Goal: Transaction & Acquisition: Purchase product/service

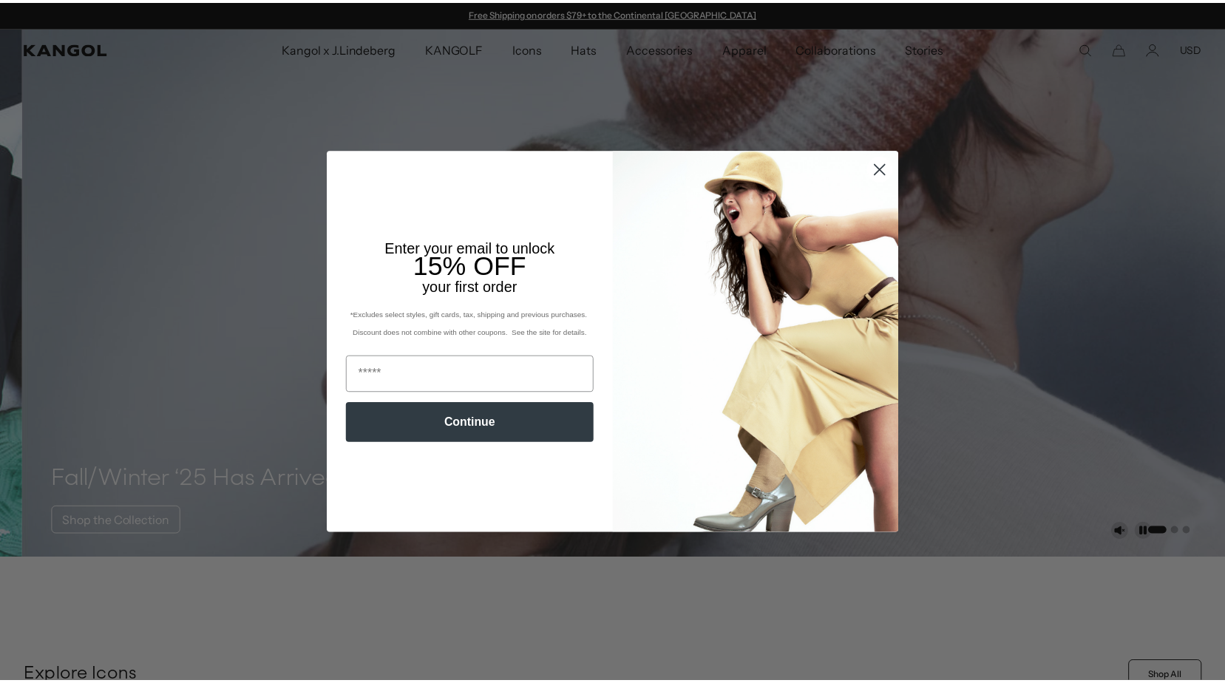
scroll to position [0, 305]
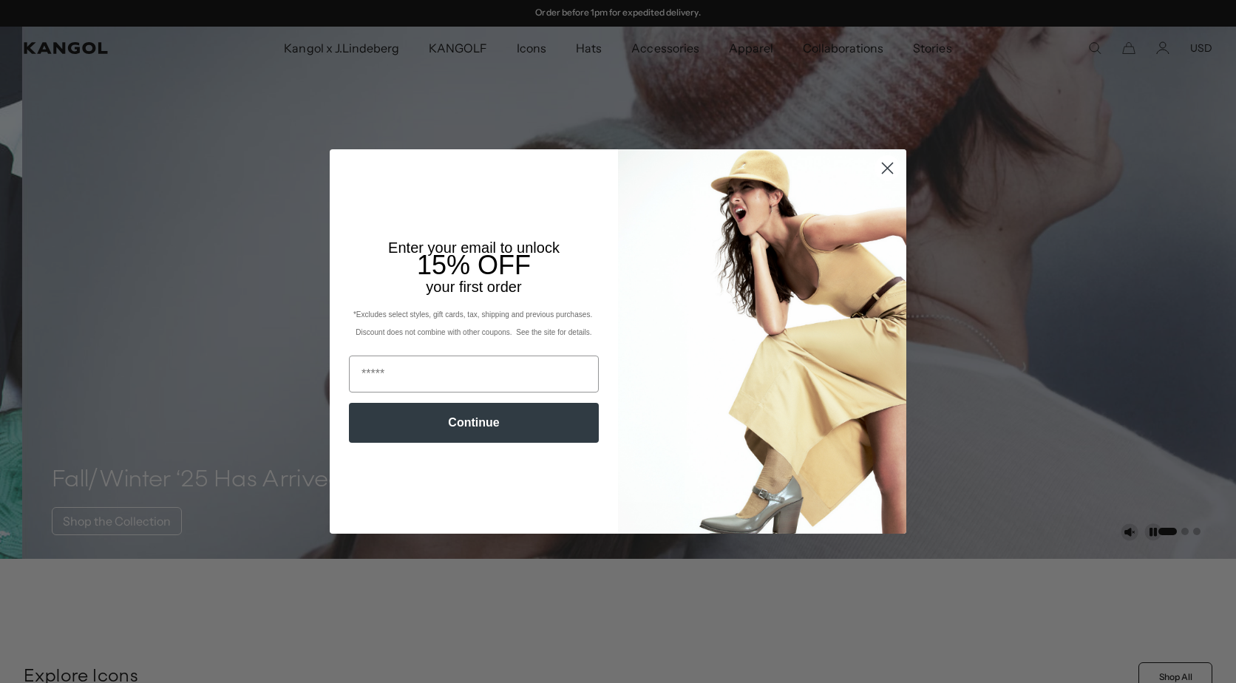
drag, startPoint x: 878, startPoint y: 174, endPoint x: 816, endPoint y: 128, distance: 78.2
click at [878, 172] on icon "Close dialog" at bounding box center [888, 168] width 26 height 26
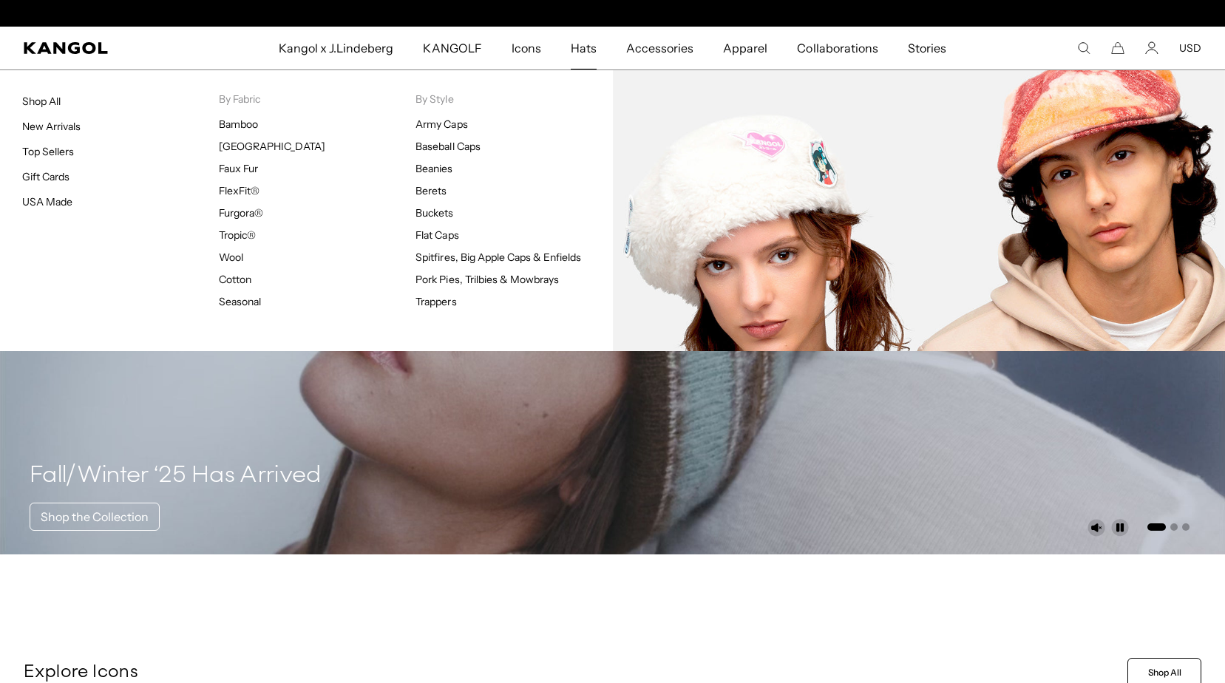
scroll to position [0, 0]
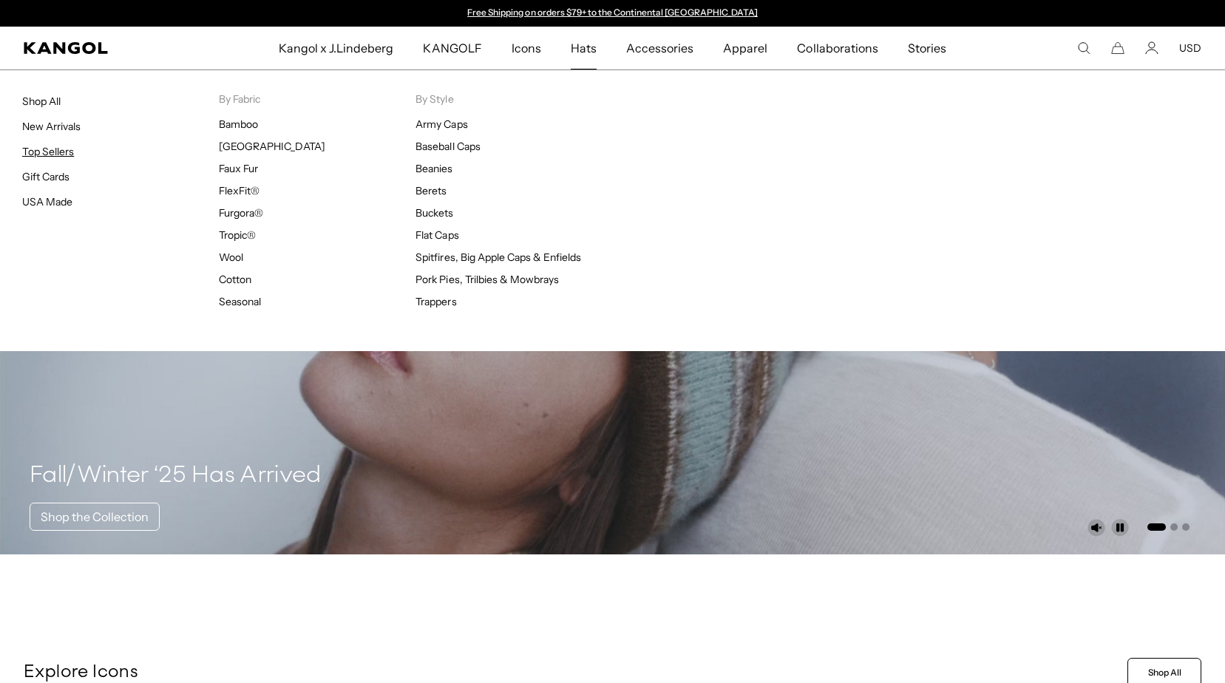
click at [67, 146] on link "Top Sellers" at bounding box center [48, 151] width 52 height 13
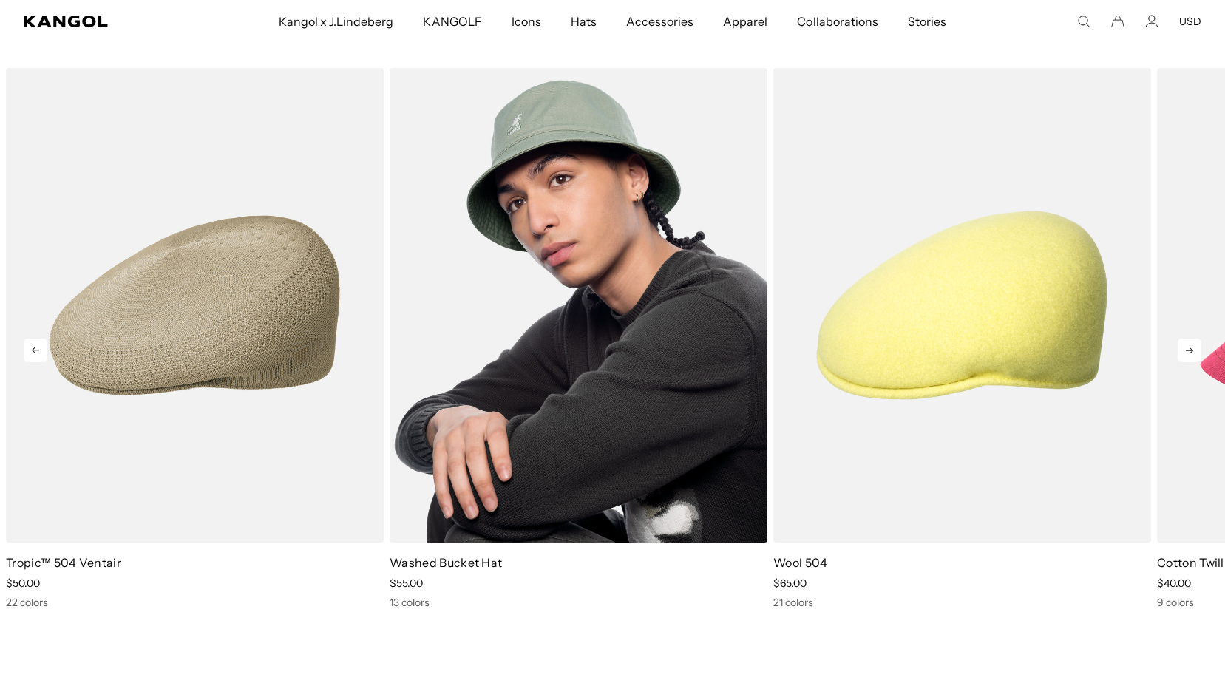
scroll to position [0, 305]
click at [535, 430] on img "2 of 10" at bounding box center [579, 305] width 378 height 475
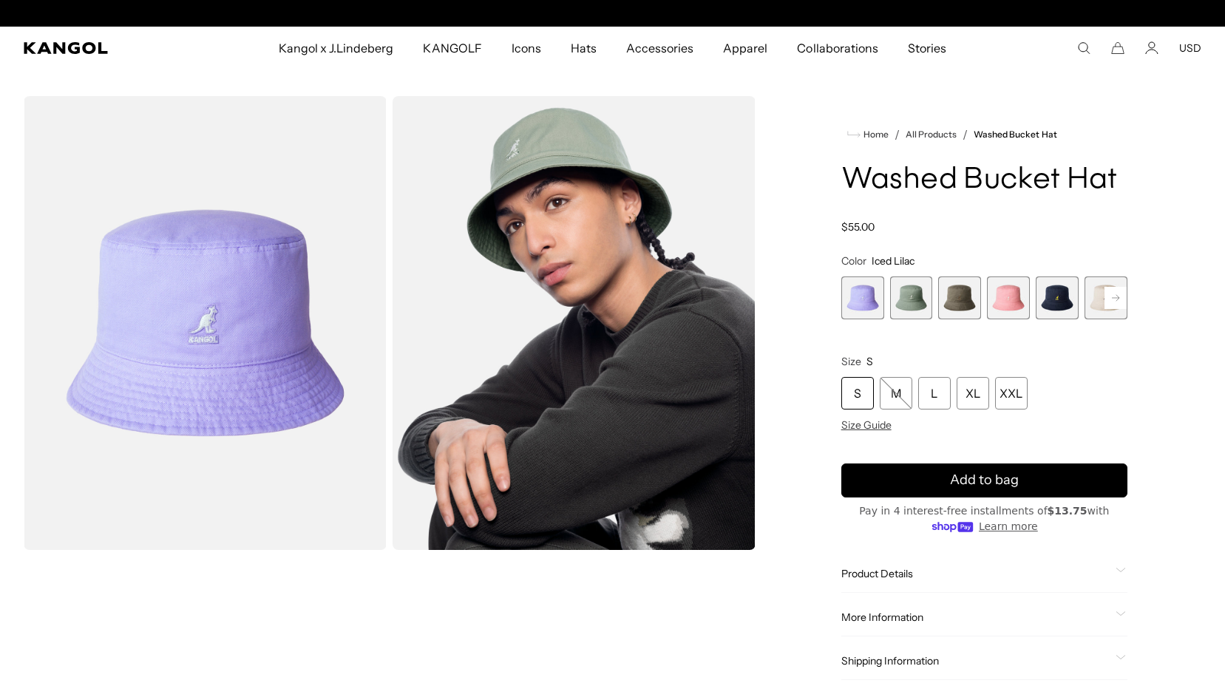
click at [1058, 310] on span "5 of 13" at bounding box center [1057, 298] width 43 height 43
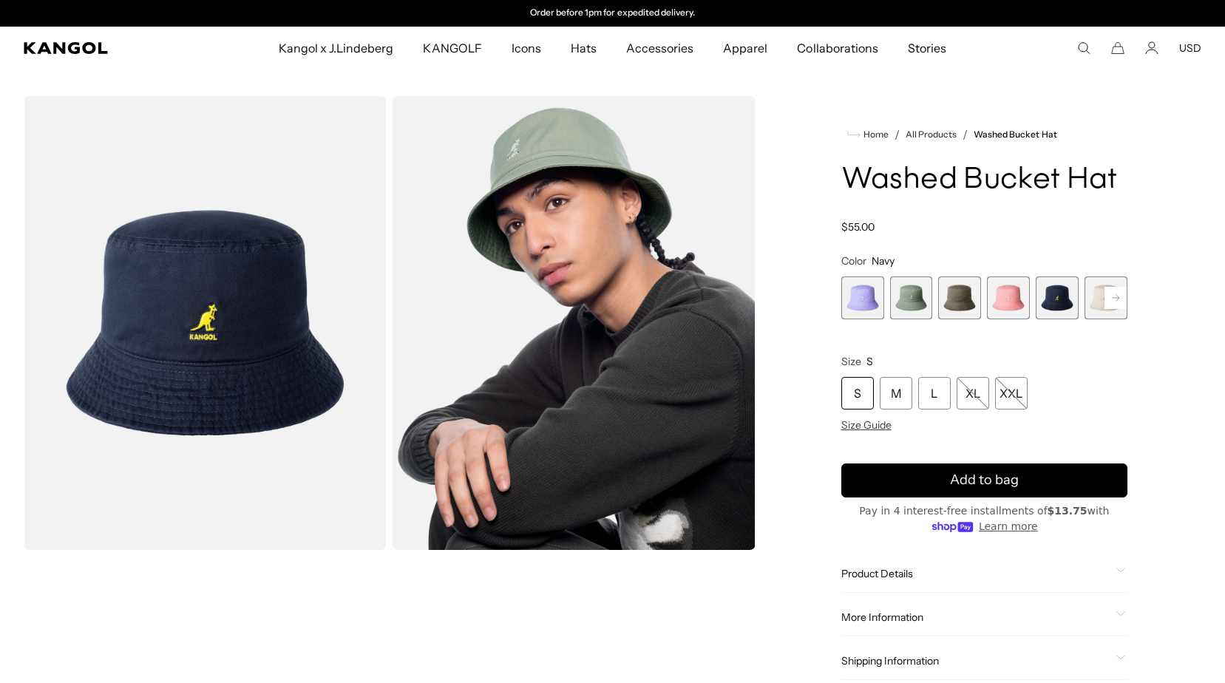
click at [1116, 299] on rect at bounding box center [1116, 298] width 22 height 22
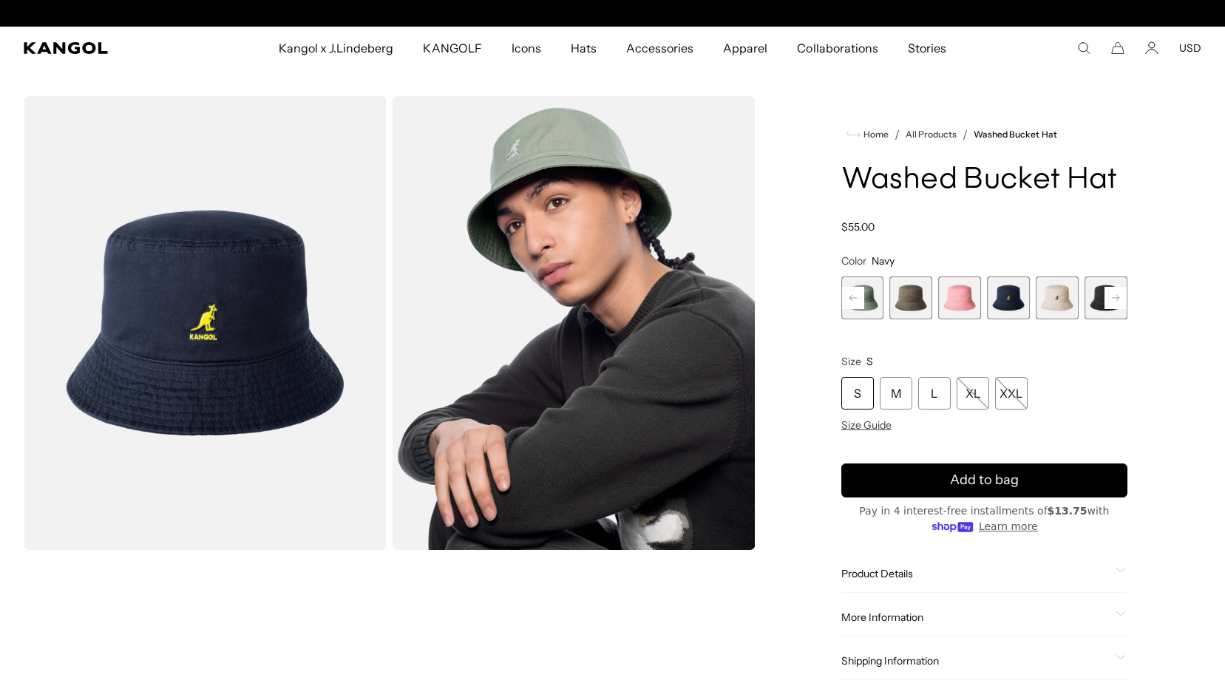
click at [1116, 299] on rect at bounding box center [1116, 298] width 22 height 22
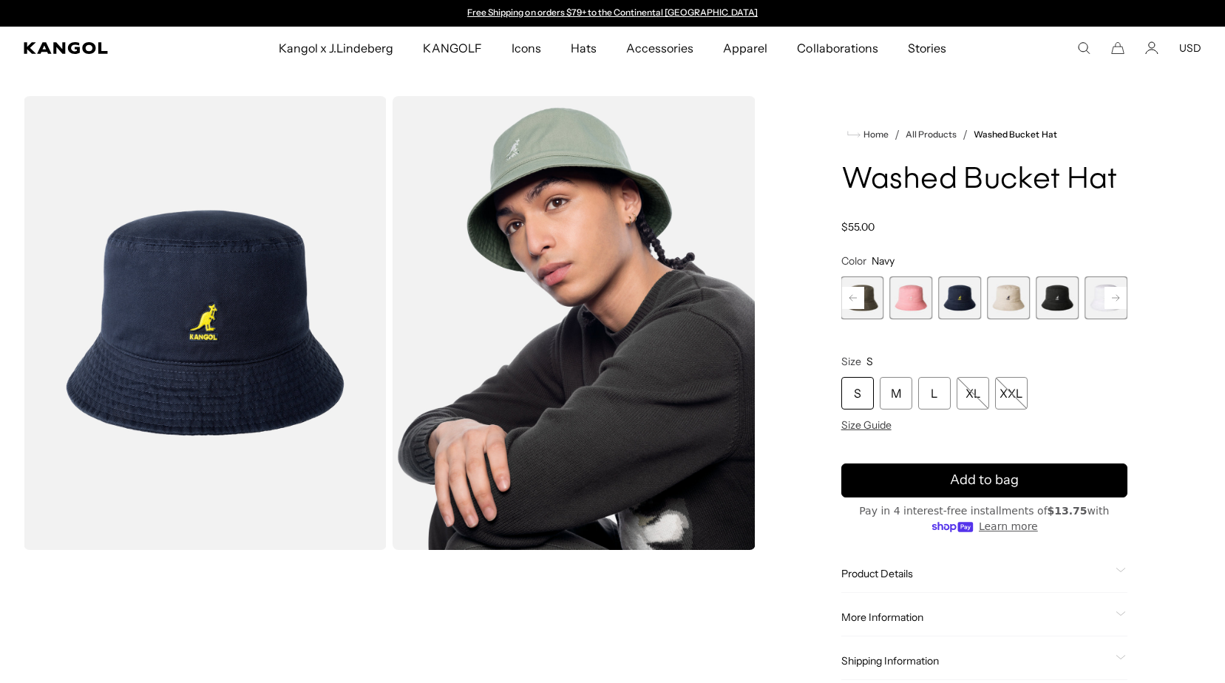
click at [1115, 299] on rect at bounding box center [1116, 298] width 22 height 22
click at [1062, 304] on span "8 of 13" at bounding box center [1057, 298] width 43 height 43
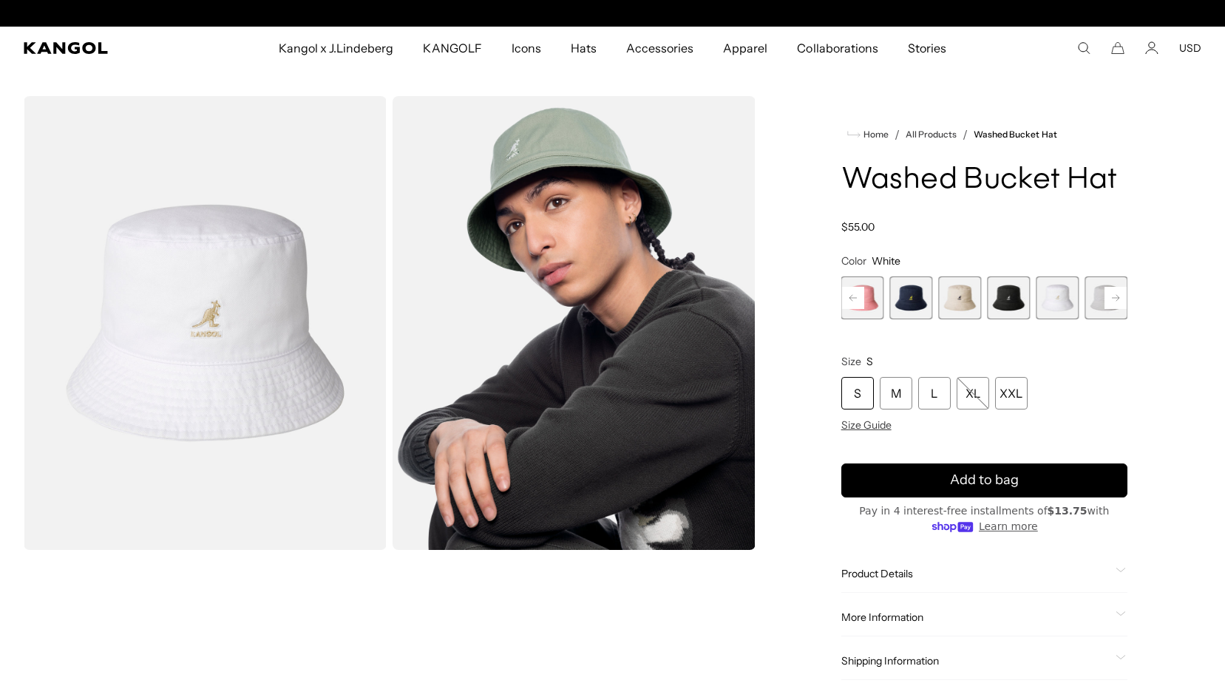
scroll to position [0, 305]
click at [1113, 299] on rect at bounding box center [1116, 298] width 22 height 22
click at [1043, 302] on span "9 of 13" at bounding box center [1057, 298] width 43 height 43
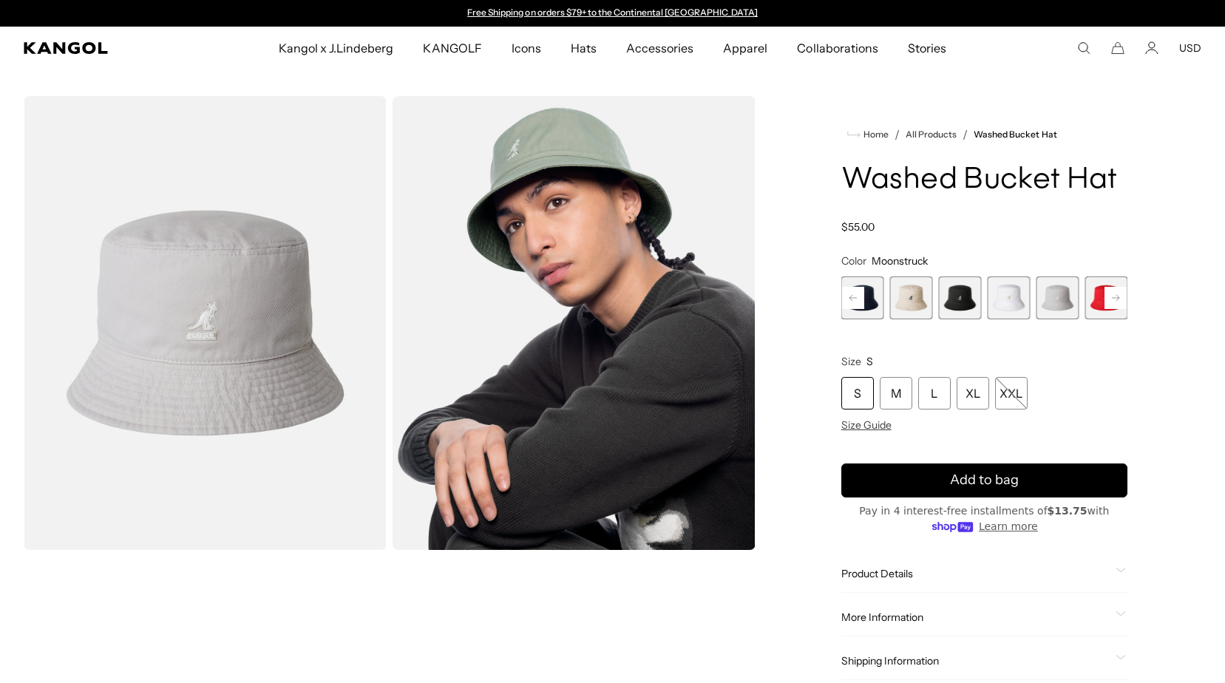
click at [1111, 301] on rect at bounding box center [1116, 298] width 22 height 22
click at [1114, 303] on rect at bounding box center [1116, 298] width 22 height 22
click at [1116, 300] on rect at bounding box center [1116, 298] width 22 height 22
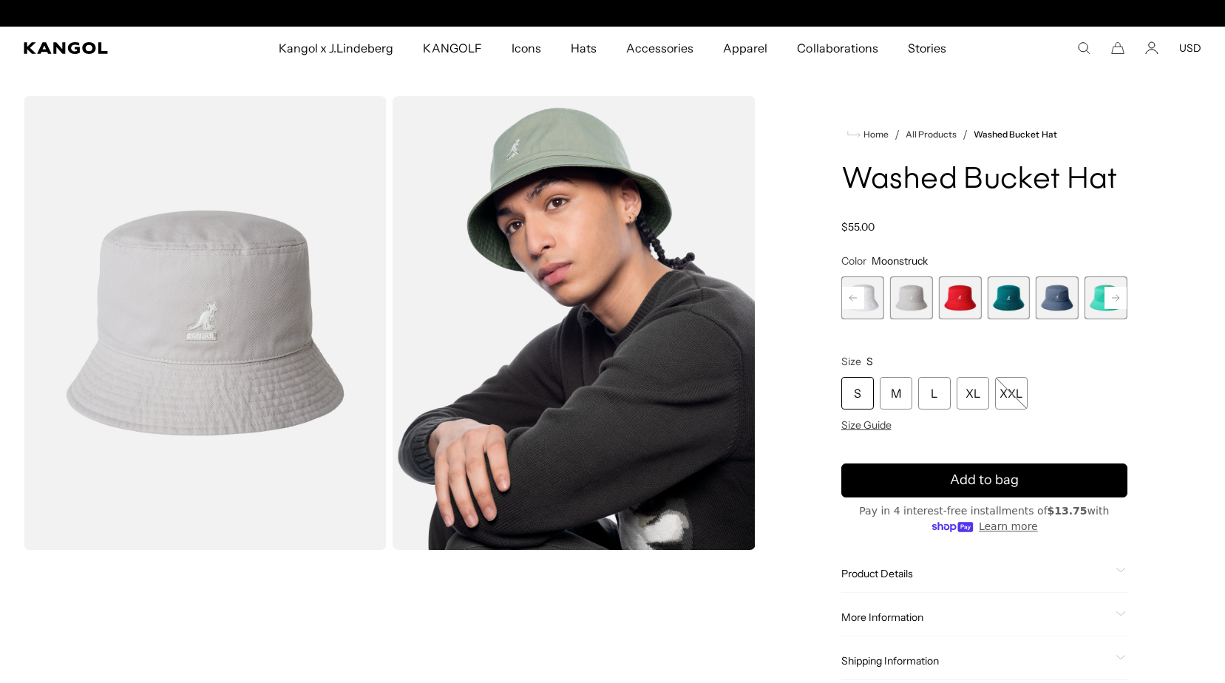
scroll to position [0, 305]
click at [1116, 300] on div "Previous Next Iced Lilac Variant sold out or unavailable SAGE GREEN Variant sol…" at bounding box center [984, 298] width 286 height 43
click at [1118, 300] on span "13 of 13" at bounding box center [1106, 298] width 43 height 43
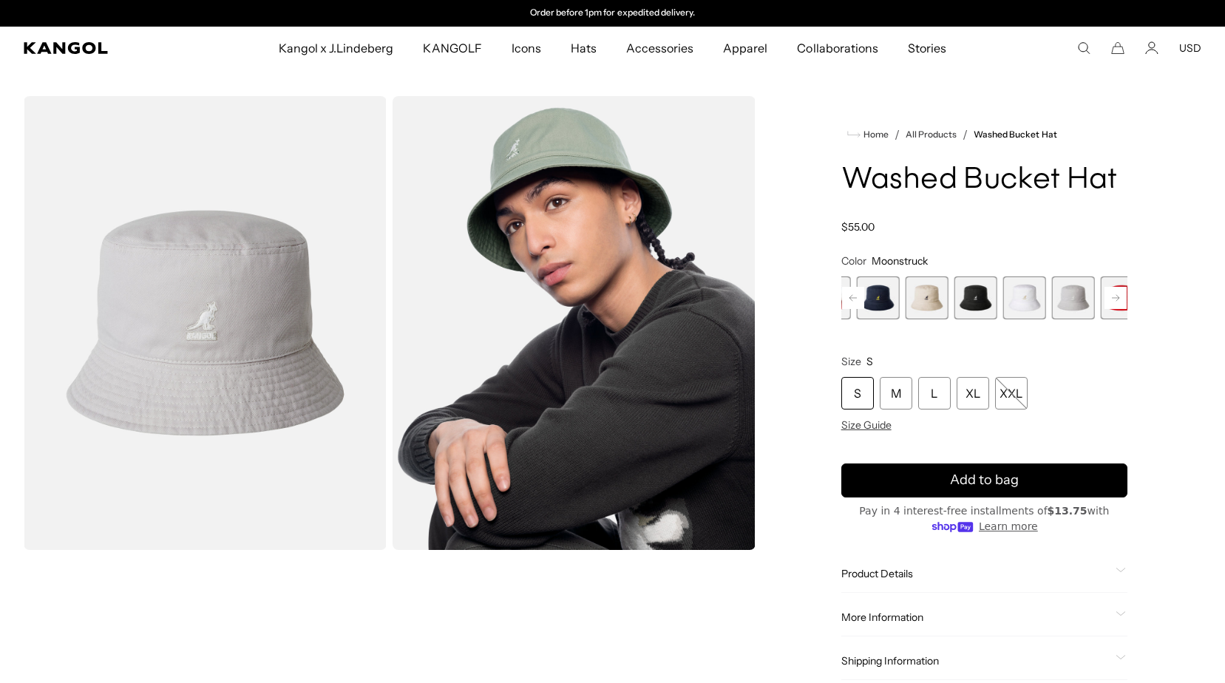
drag, startPoint x: 901, startPoint y: 305, endPoint x: 1093, endPoint y: 295, distance: 192.5
click at [1046, 295] on span "8 of 13" at bounding box center [1024, 298] width 43 height 43
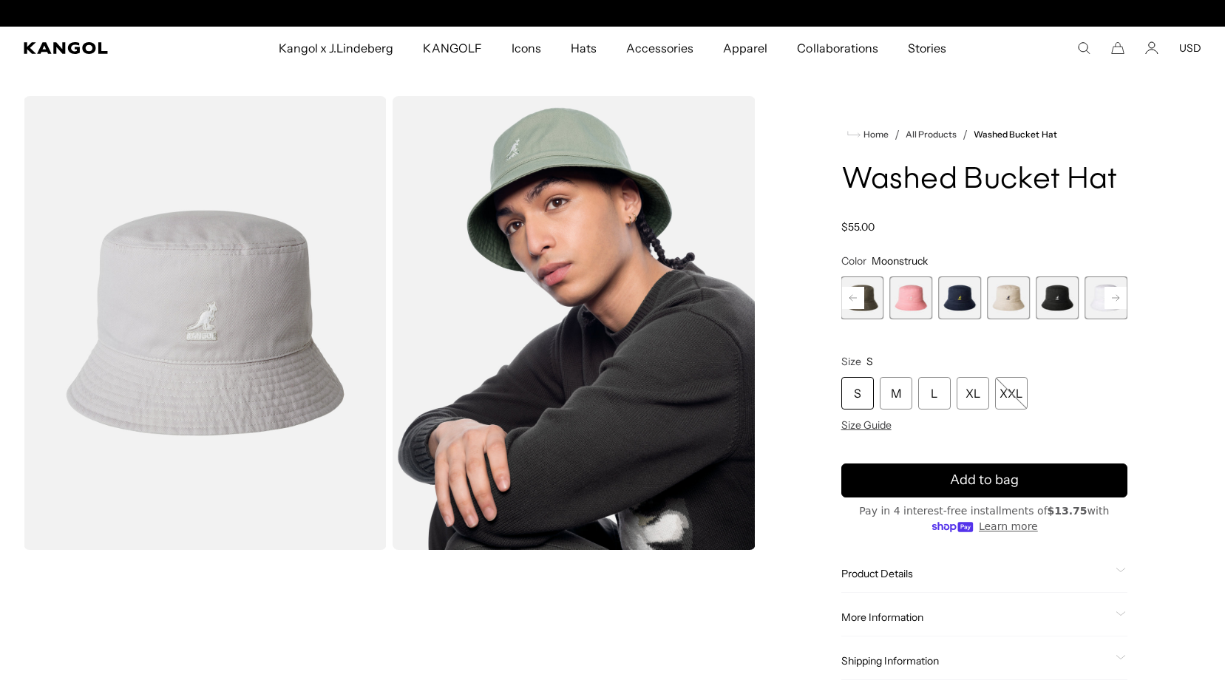
scroll to position [0, 0]
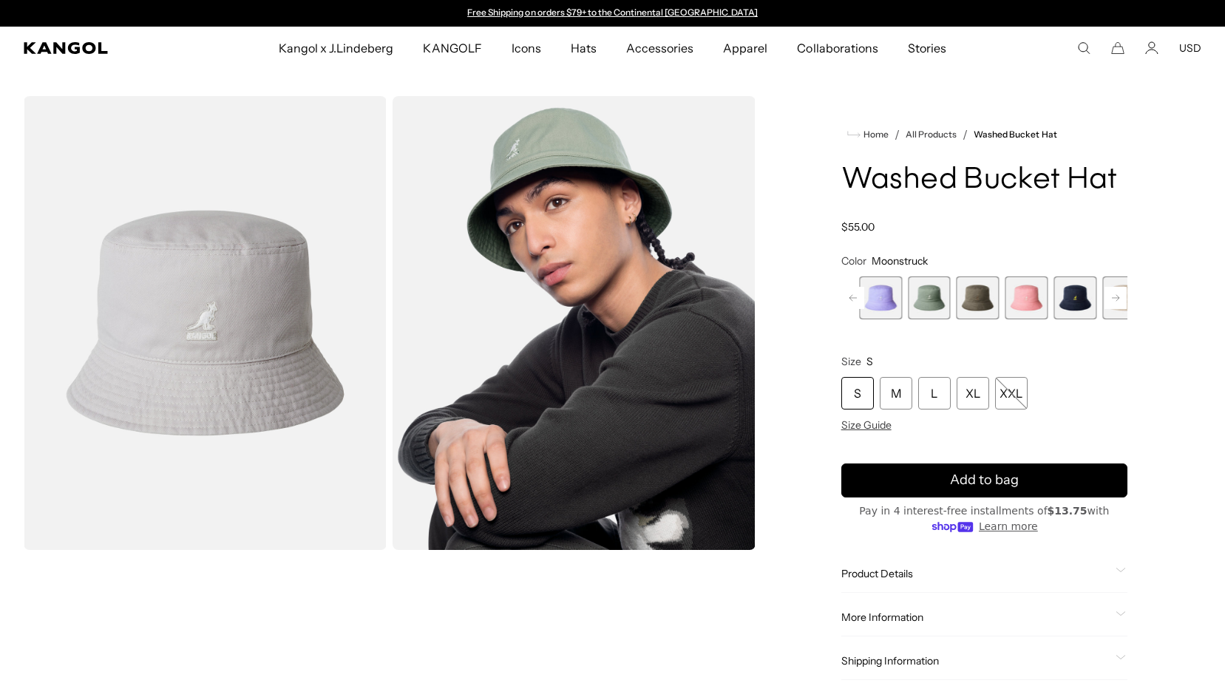
drag, startPoint x: 910, startPoint y: 302, endPoint x: 1121, endPoint y: 288, distance: 211.2
click at [1121, 288] on div "Previous Next Iced Lilac Variant sold out or unavailable SAGE GREEN Variant sol…" at bounding box center [984, 298] width 286 height 43
